Goal: Check status: Check status

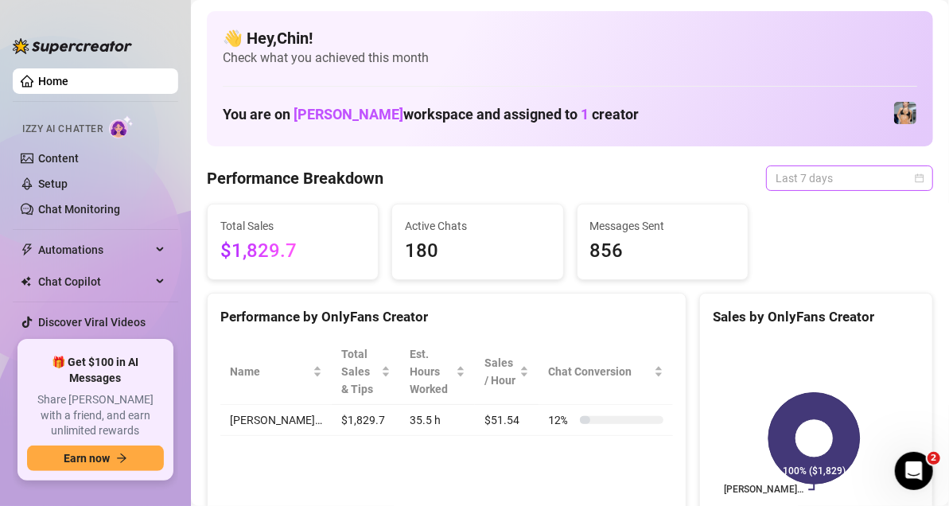
click at [915, 174] on div "Last 7 days" at bounding box center [849, 177] width 167 height 25
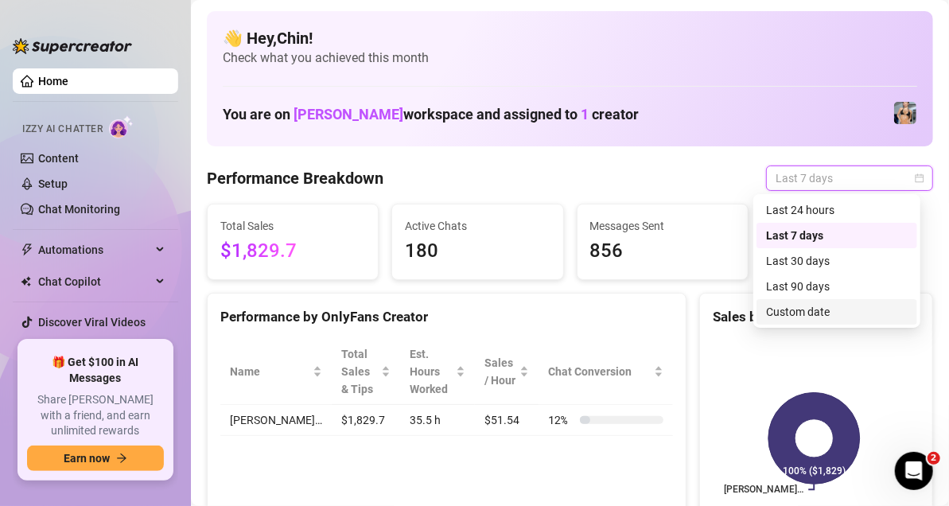
click at [804, 308] on div "Custom date" at bounding box center [837, 311] width 142 height 17
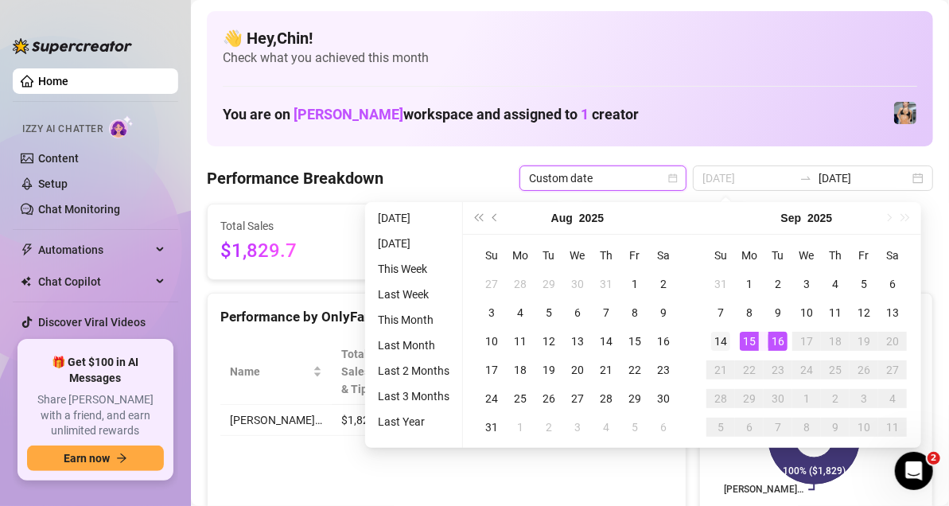
type input "[DATE]"
click at [716, 337] on div "14" at bounding box center [720, 341] width 19 height 19
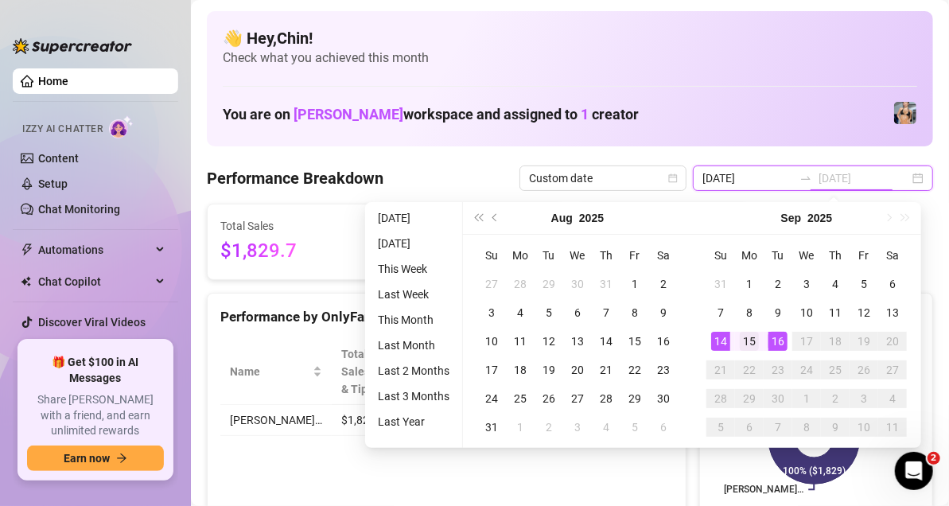
type input "[DATE]"
click at [748, 334] on div "15" at bounding box center [748, 341] width 19 height 19
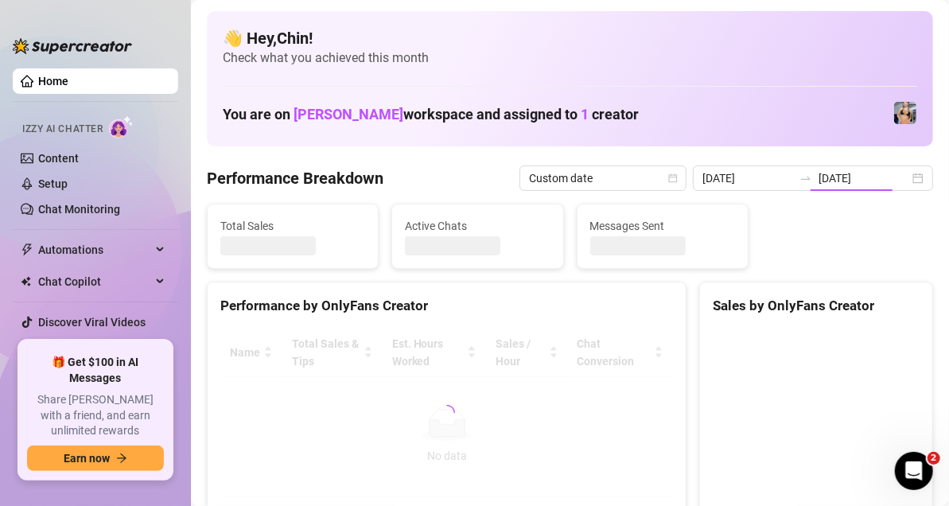
type input "[DATE]"
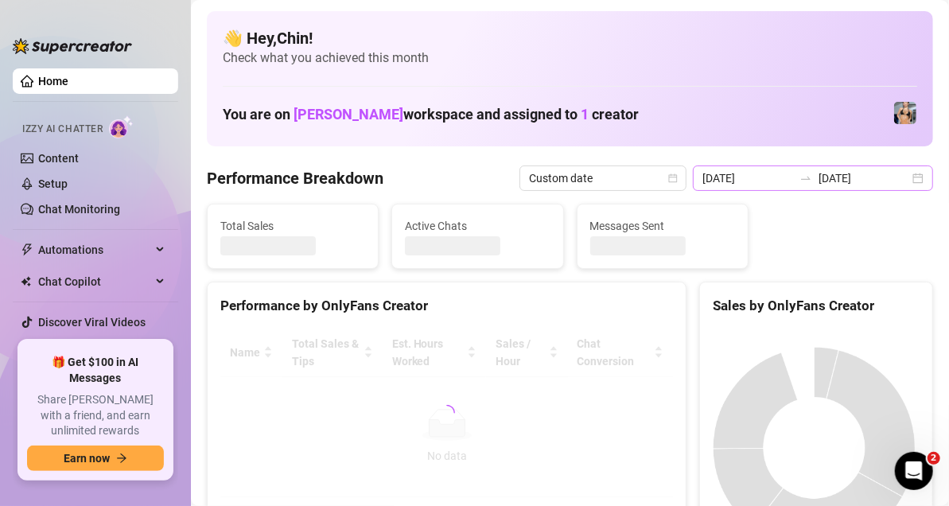
click at [905, 173] on div "[DATE] [DATE]" at bounding box center [813, 177] width 240 height 25
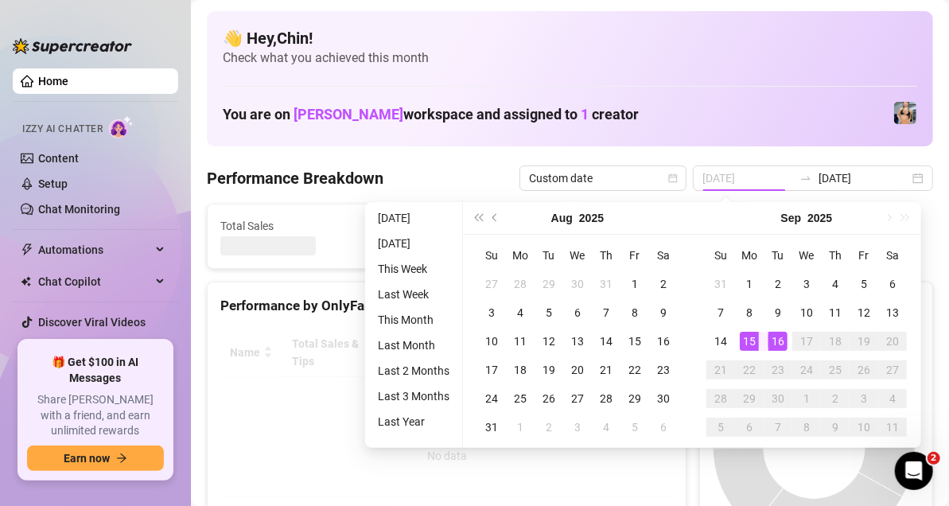
click at [775, 337] on div "16" at bounding box center [777, 341] width 19 height 19
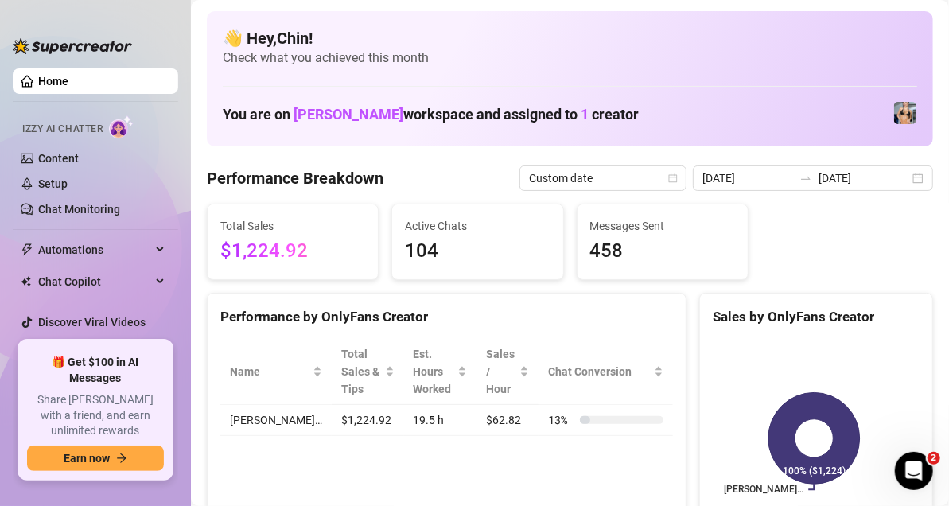
click at [274, 467] on div "Performance by OnlyFans Creator Name Total Sales & Tips Est. Hours Worked Sales…" at bounding box center [446, 422] width 479 height 259
click at [897, 179] on div "[DATE] [DATE]" at bounding box center [813, 177] width 240 height 25
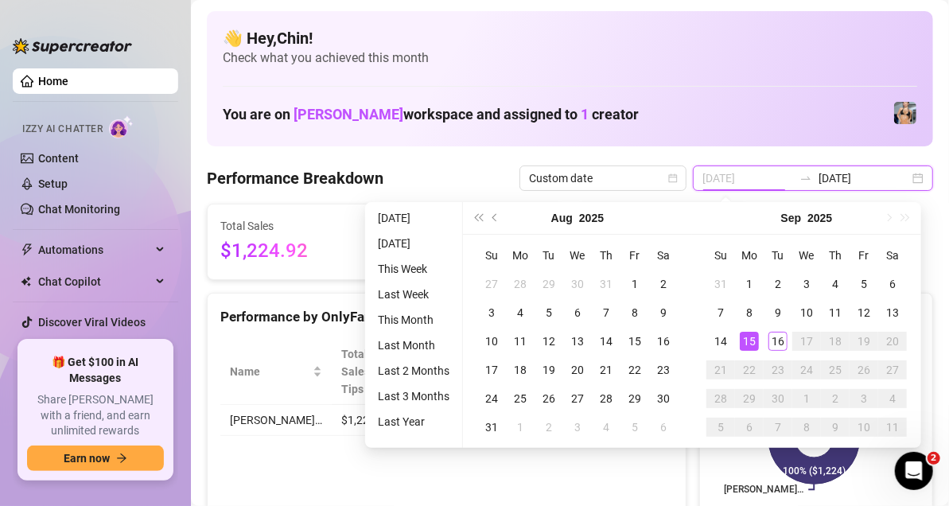
type input "[DATE]"
click at [752, 328] on td "15" at bounding box center [749, 341] width 29 height 29
type input "[DATE]"
click at [775, 339] on div "16" at bounding box center [777, 341] width 19 height 19
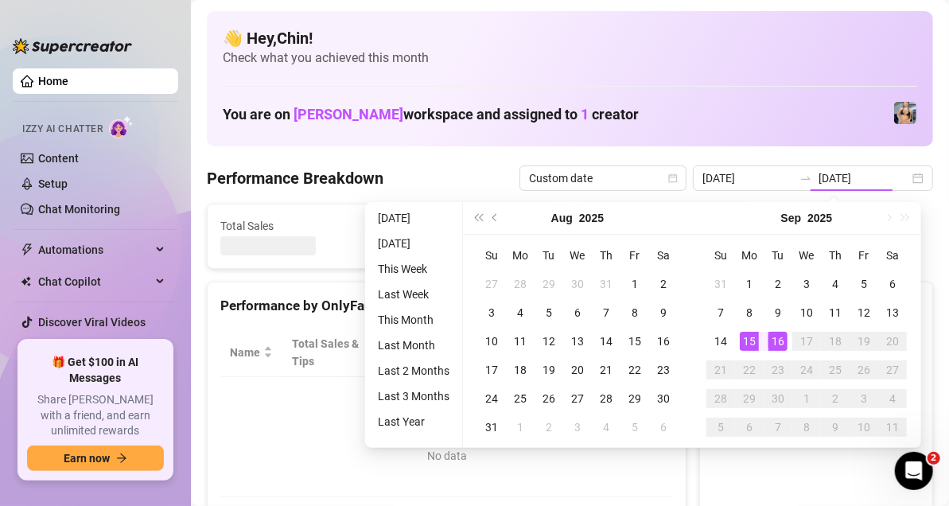
type input "[DATE]"
